Goal: Information Seeking & Learning: Learn about a topic

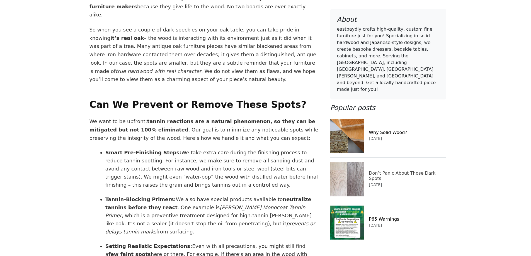
scroll to position [1505, 0]
drag, startPoint x: 515, startPoint y: 1, endPoint x: 407, endPoint y: 91, distance: 140.5
click at [407, 104] on div "Popular posts Why Solid Wood? [DATE] Don’t Panic About Those Dark Spots [DATE] …" at bounding box center [388, 174] width 116 height 140
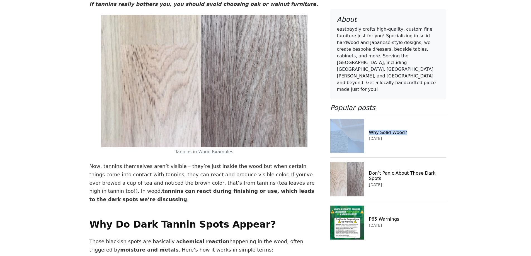
scroll to position [641, 0]
